Goal: Information Seeking & Learning: Learn about a topic

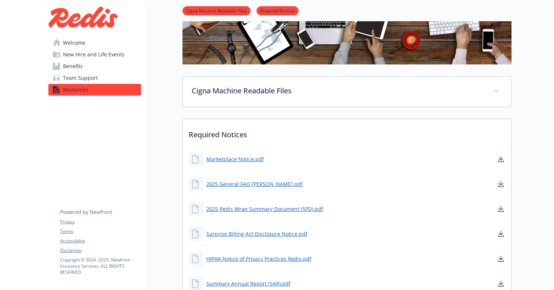
scroll to position [120, 0]
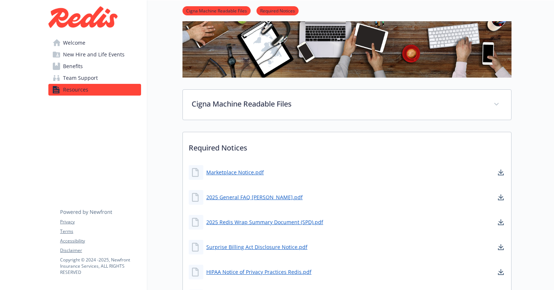
click at [77, 64] on span "Benefits" at bounding box center [73, 66] width 20 height 12
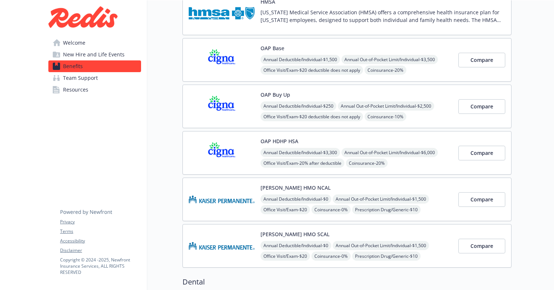
scroll to position [67, 0]
